Goal: Task Accomplishment & Management: Use online tool/utility

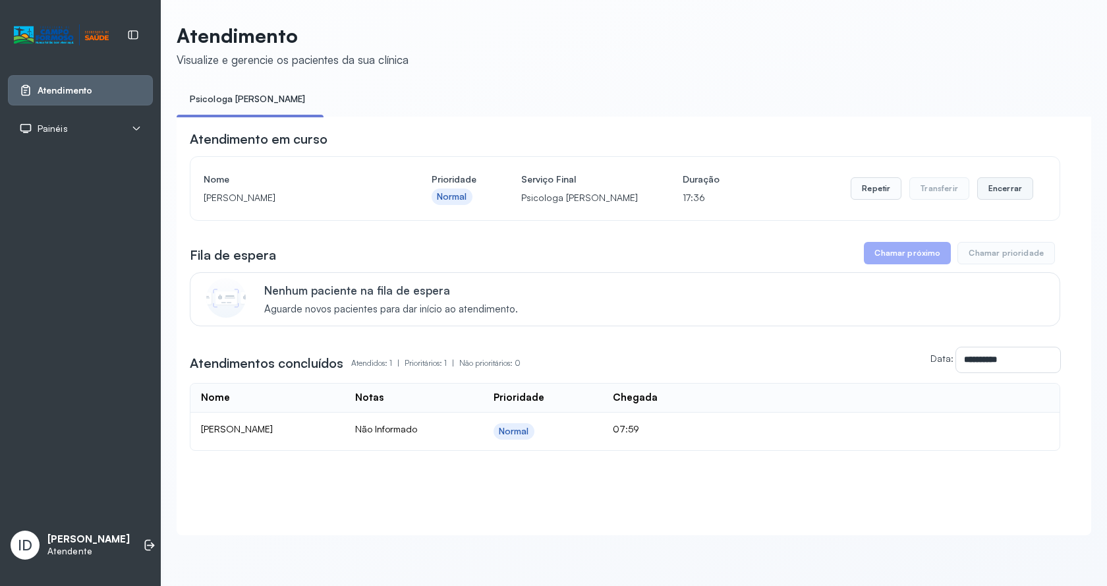
click at [977, 194] on button "Encerrar" at bounding box center [1005, 188] width 56 height 22
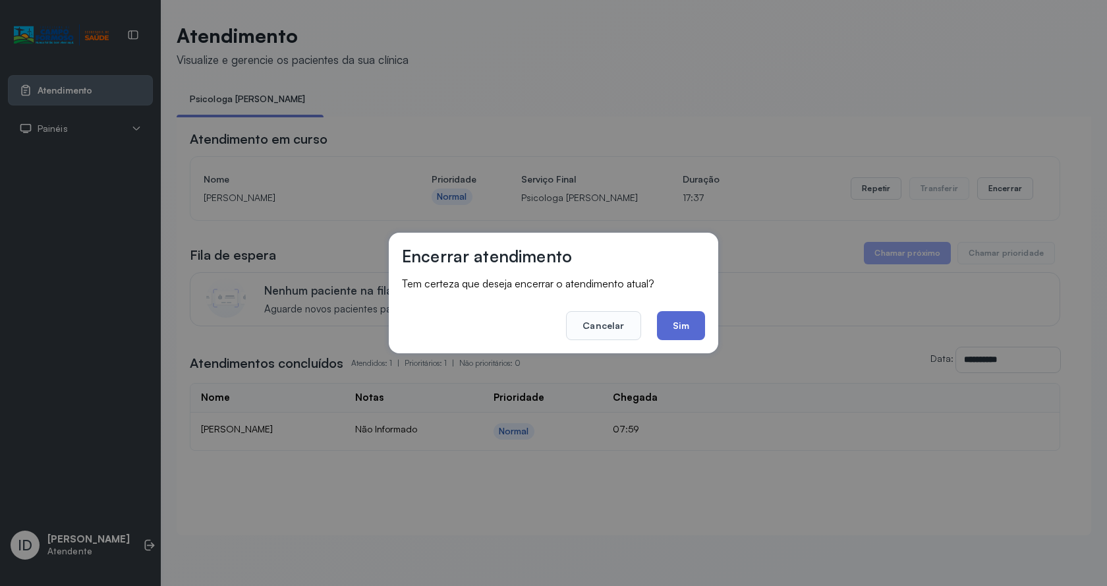
click at [696, 337] on button "Sim" at bounding box center [681, 325] width 48 height 29
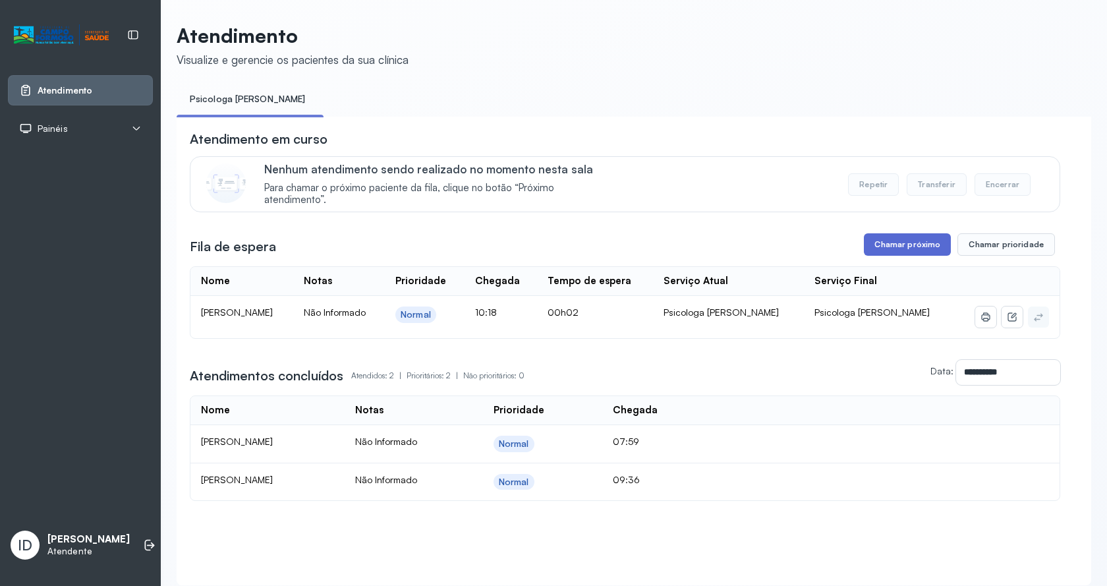
click at [910, 256] on button "Chamar próximo" at bounding box center [907, 244] width 87 height 22
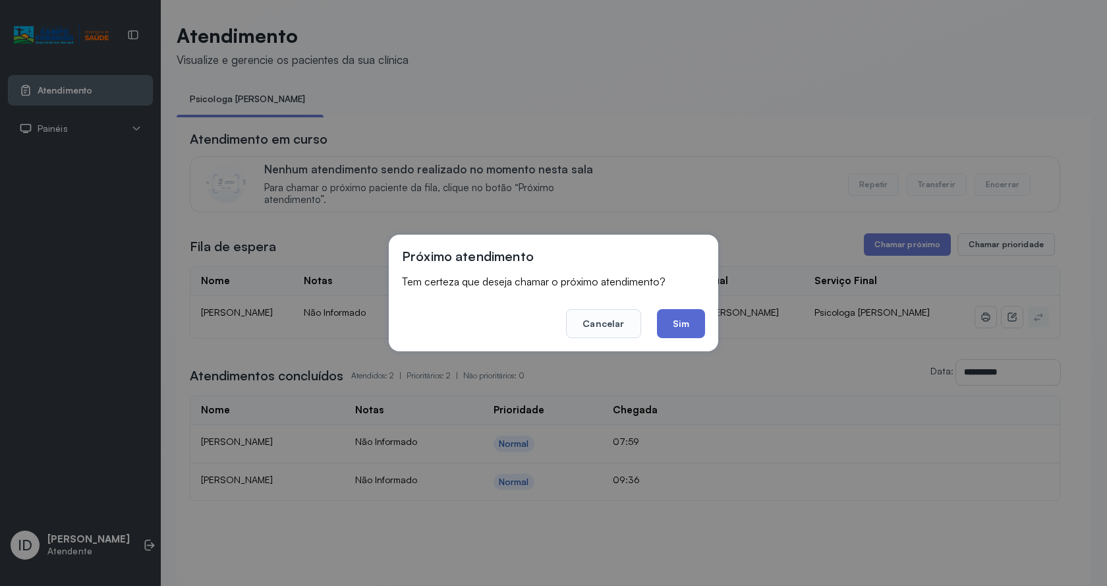
drag, startPoint x: 681, startPoint y: 321, endPoint x: 409, endPoint y: 61, distance: 377.1
click at [679, 318] on button "Sim" at bounding box center [681, 323] width 48 height 29
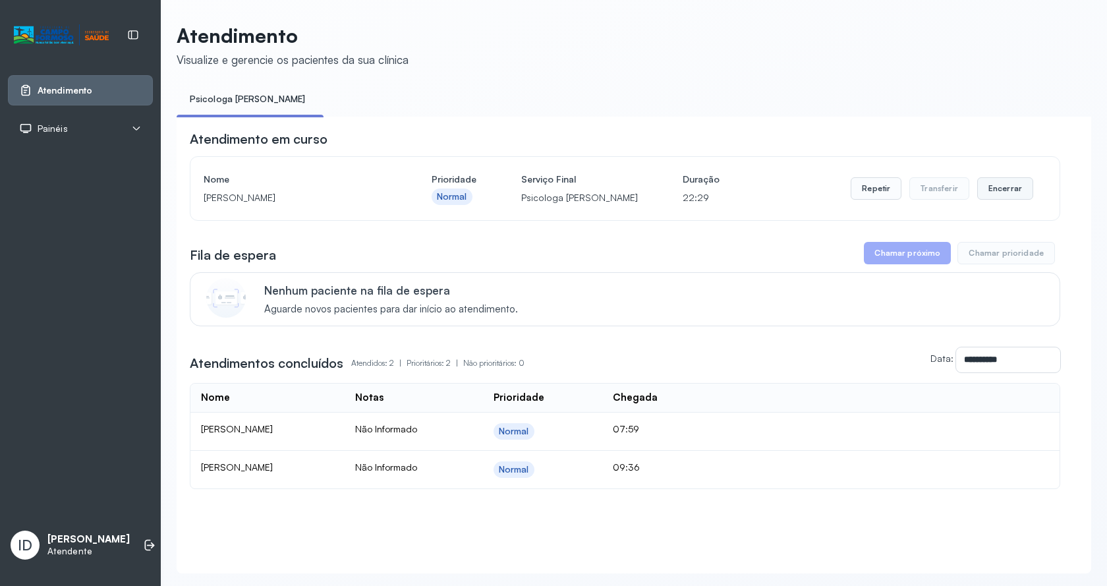
click at [1009, 181] on button "Encerrar" at bounding box center [1005, 188] width 56 height 22
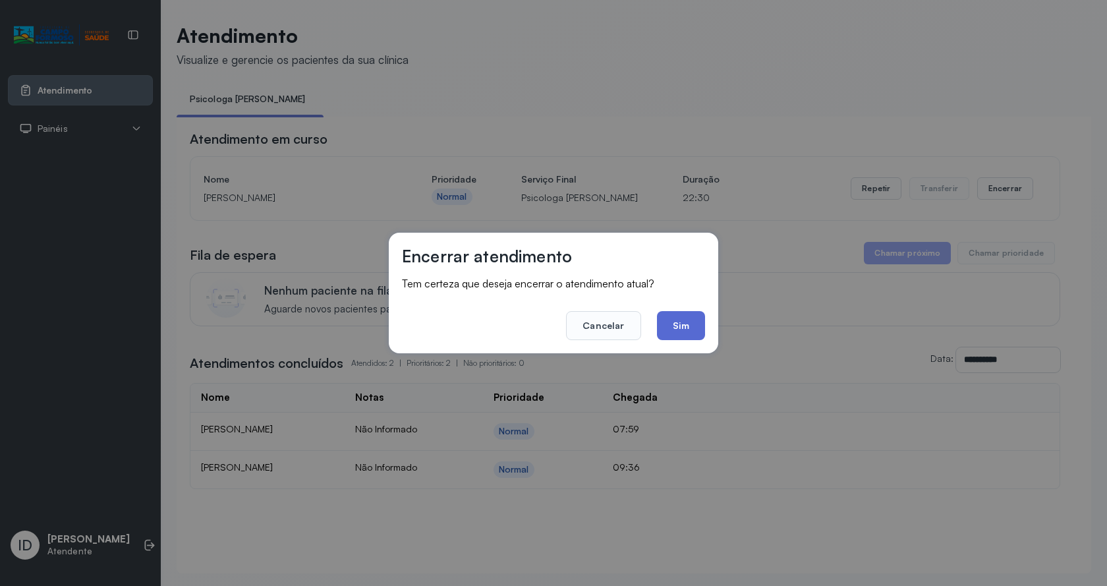
click at [695, 314] on button "Sim" at bounding box center [681, 325] width 48 height 29
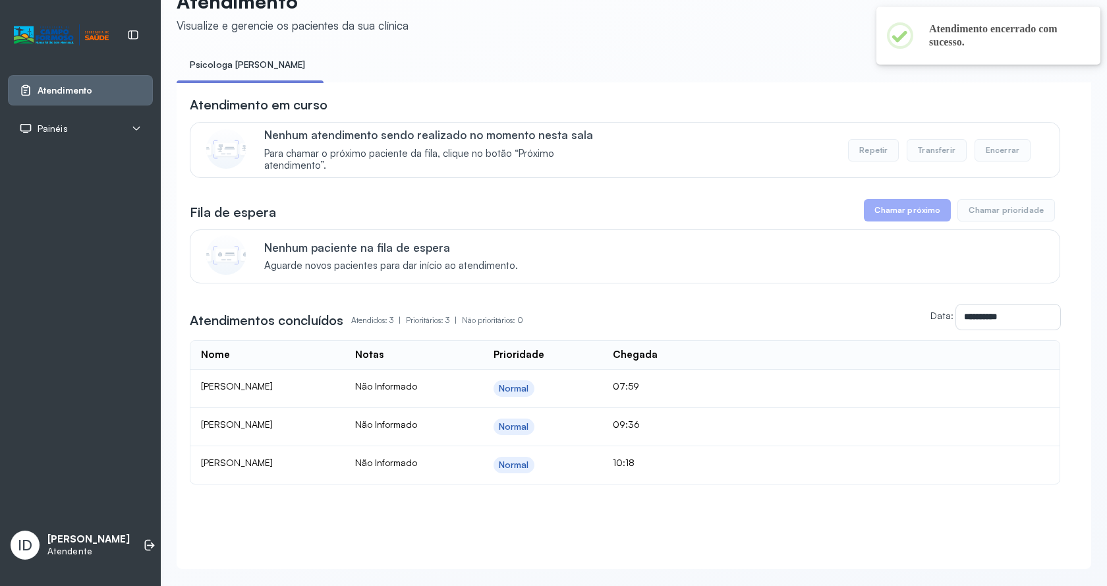
scroll to position [66, 0]
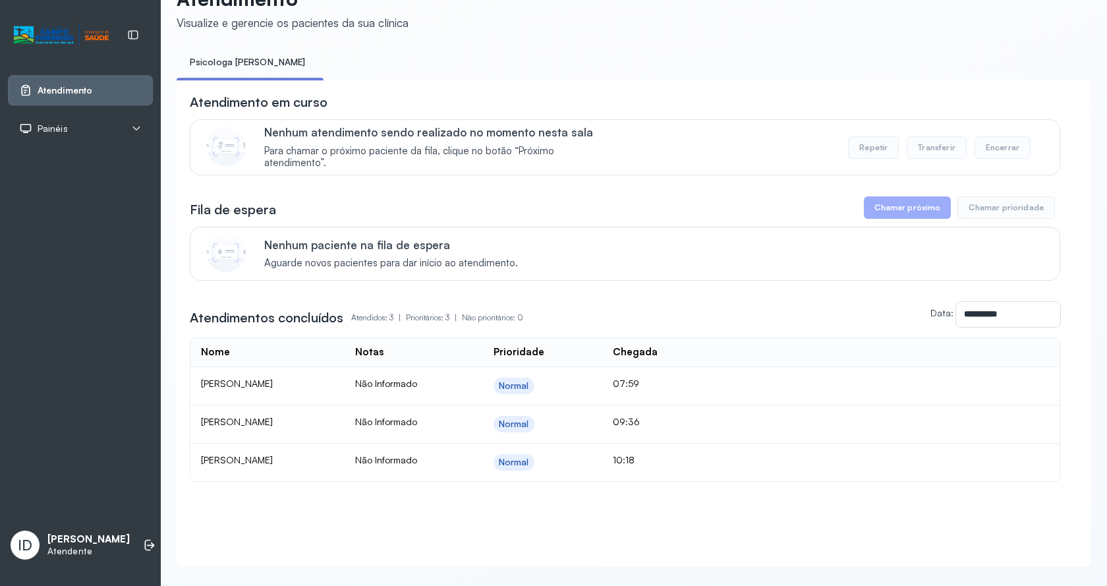
scroll to position [68, 0]
